Goal: Transaction & Acquisition: Obtain resource

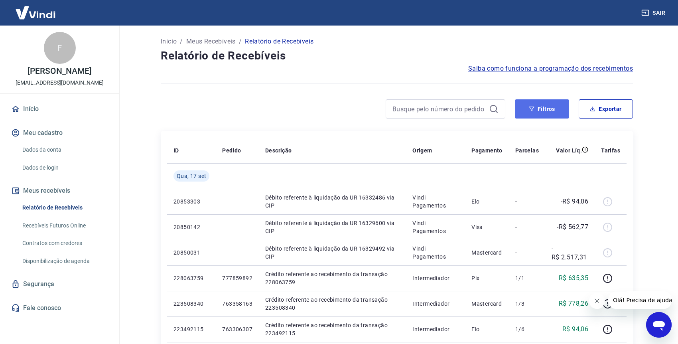
click at [521, 116] on button "Filtros" at bounding box center [542, 108] width 54 height 19
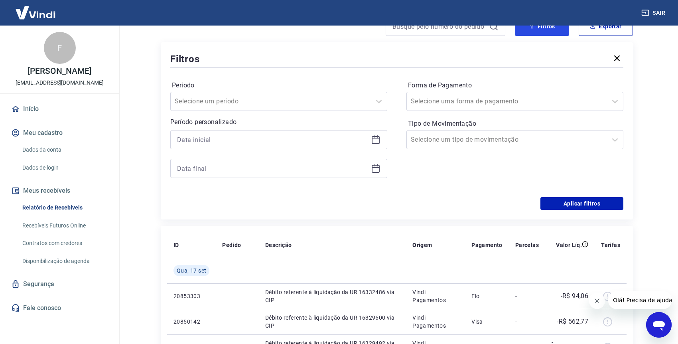
scroll to position [89, 0]
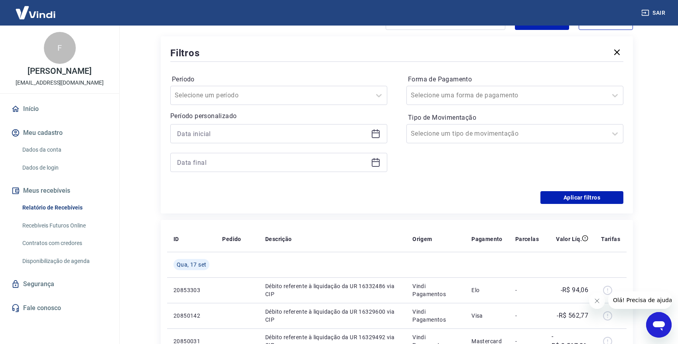
click at [377, 130] on icon at bounding box center [377, 130] width 1 height 2
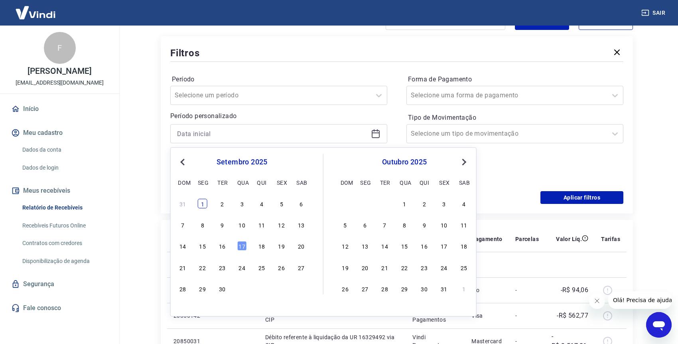
click at [200, 204] on div "1" at bounding box center [203, 204] width 10 height 10
type input "[DATE]"
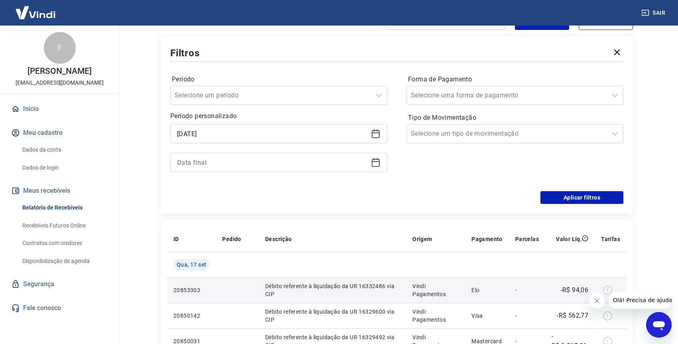
click at [223, 286] on td at bounding box center [237, 290] width 43 height 26
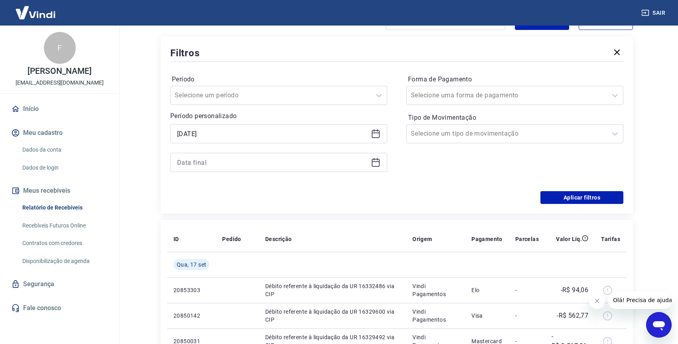
click at [377, 164] on icon at bounding box center [376, 163] width 10 height 10
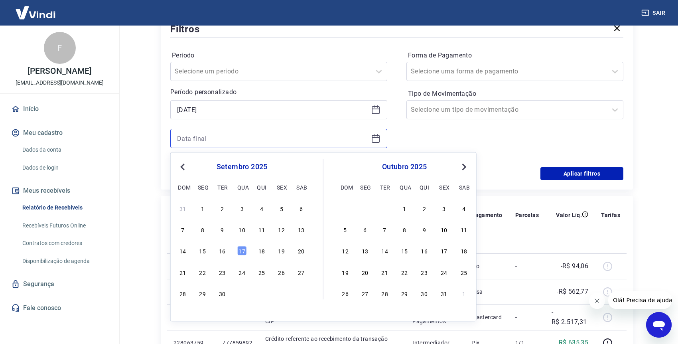
scroll to position [133, 0]
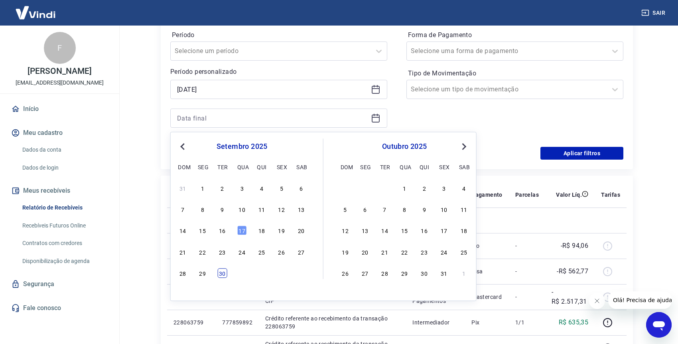
click at [221, 270] on div "30" at bounding box center [222, 273] width 10 height 10
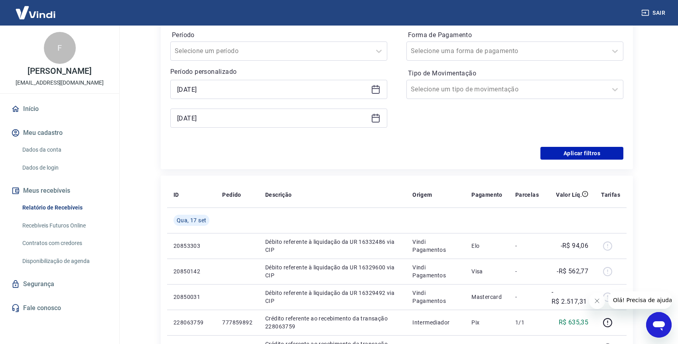
type input "[DATE]"
click at [584, 152] on button "Aplicar filtros" at bounding box center [582, 153] width 83 height 13
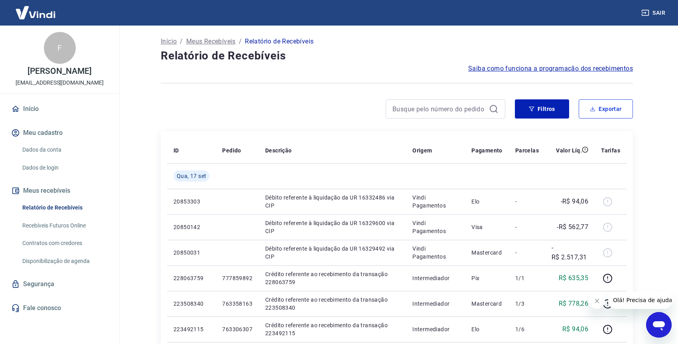
click at [596, 112] on button "Exportar" at bounding box center [606, 108] width 54 height 19
type input "[DATE]"
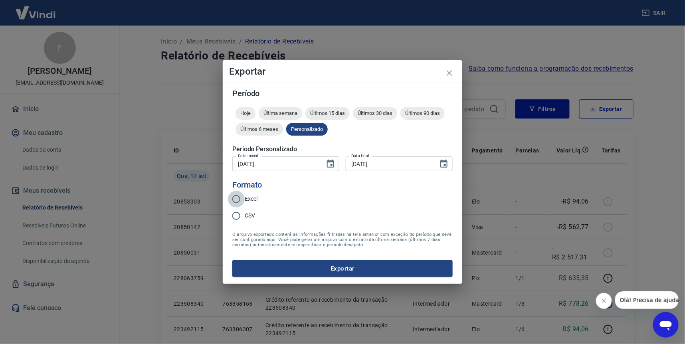
click at [234, 203] on input "Excel" at bounding box center [236, 199] width 17 height 17
radio input "true"
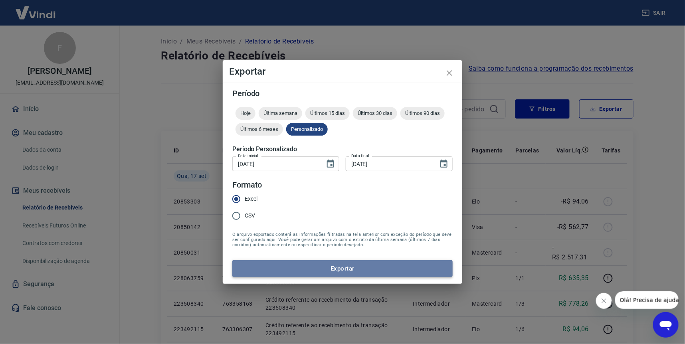
click at [269, 265] on button "Exportar" at bounding box center [342, 268] width 220 height 17
